Goal: Find contact information

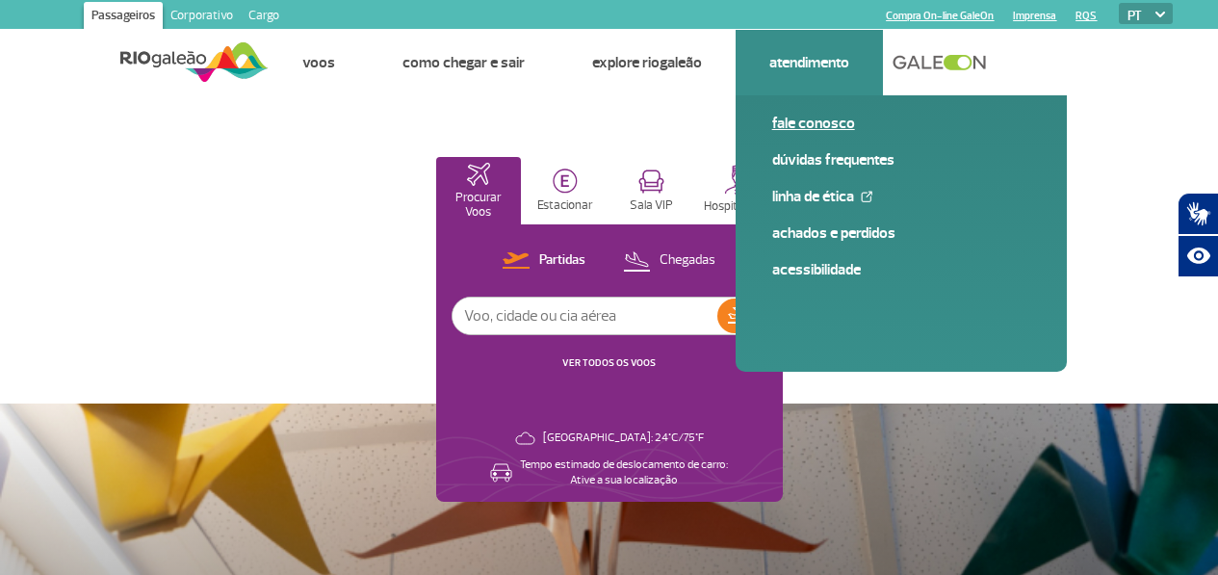
click at [812, 121] on link "Fale conosco" at bounding box center [901, 123] width 258 height 21
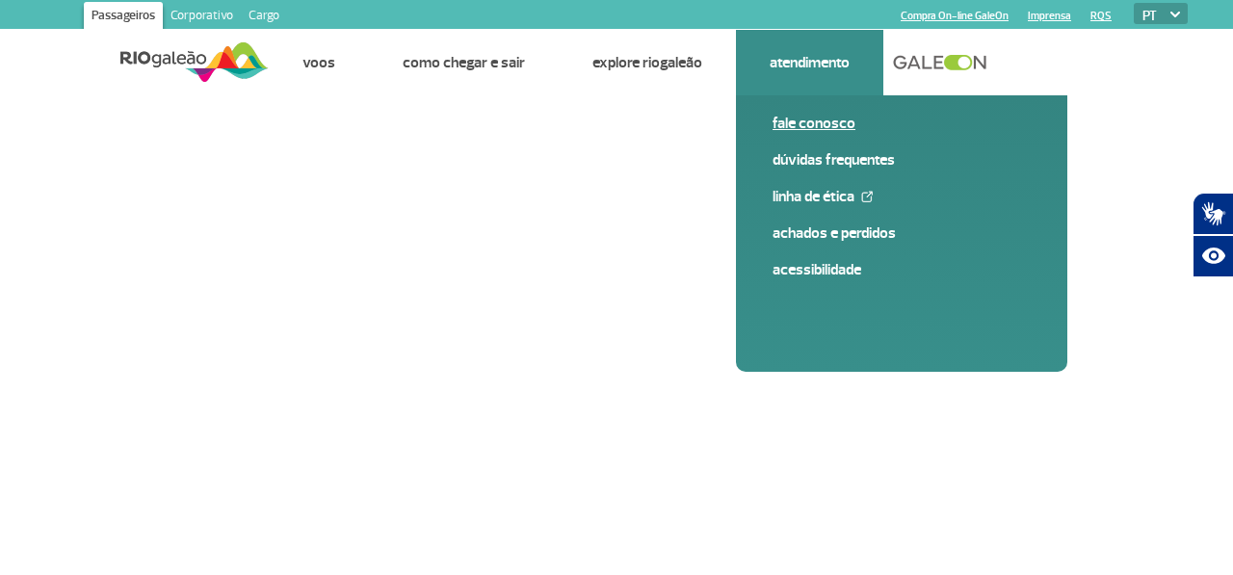
click at [809, 122] on link "Fale conosco" at bounding box center [901, 123] width 258 height 21
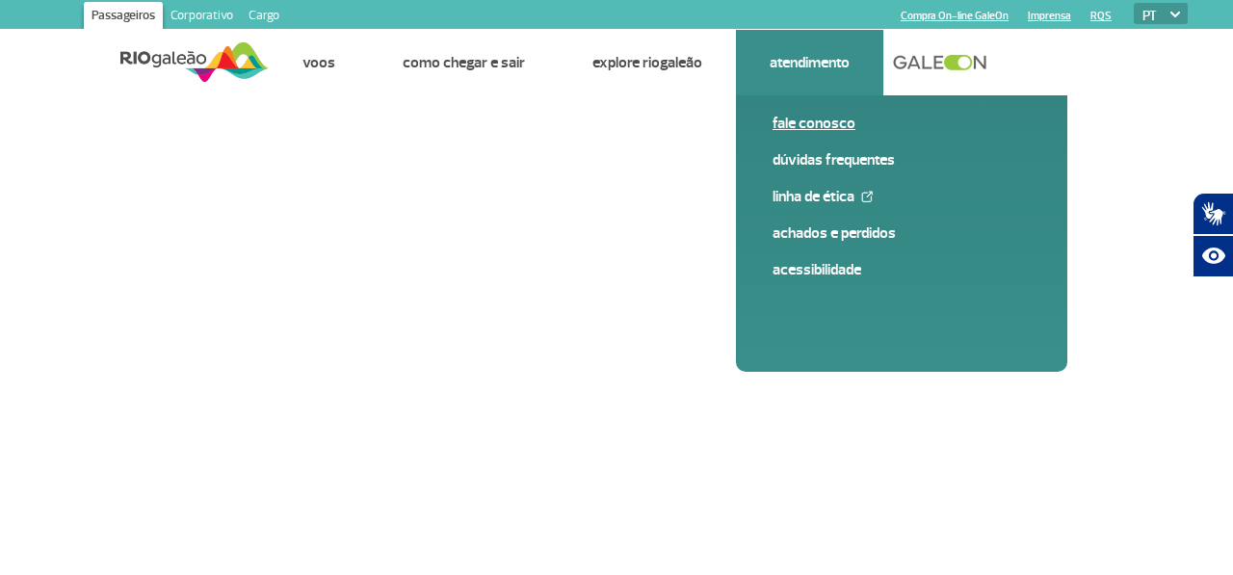
click at [809, 122] on link "Fale conosco" at bounding box center [901, 123] width 258 height 21
